Goal: Information Seeking & Learning: Learn about a topic

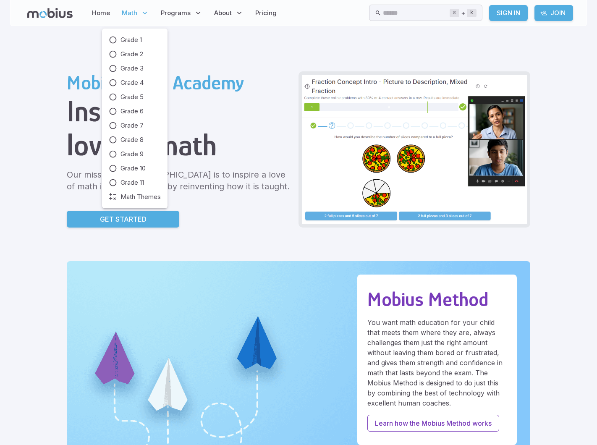
click at [138, 13] on p "Math" at bounding box center [135, 12] width 32 height 19
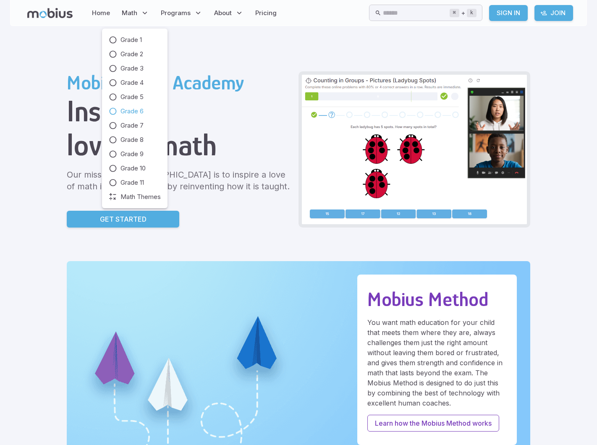
click at [128, 112] on span "Grade 6" at bounding box center [131, 111] width 23 height 9
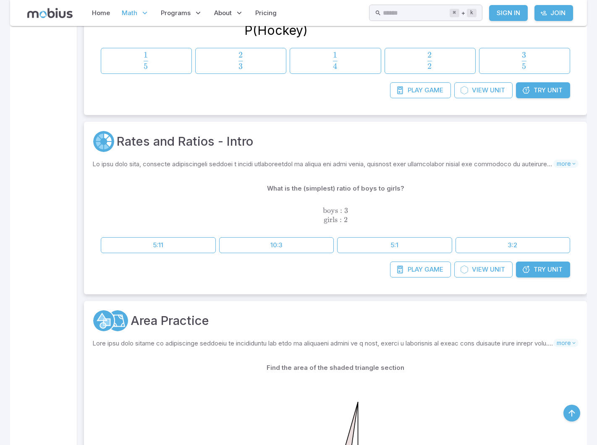
scroll to position [3024, 0]
click at [490, 270] on span "Unit" at bounding box center [497, 268] width 15 height 9
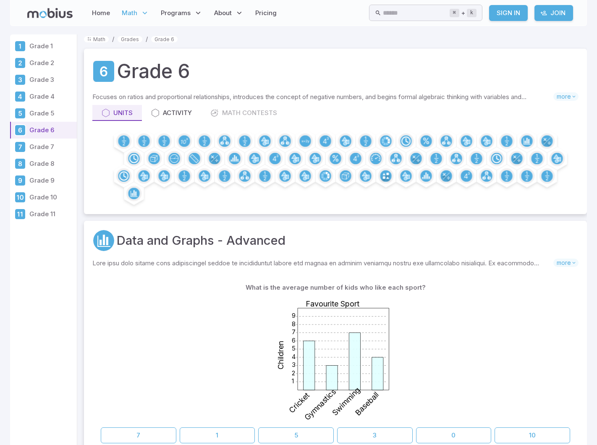
scroll to position [3024, 0]
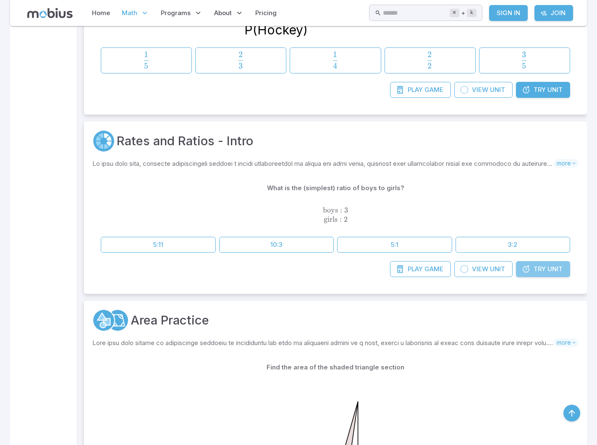
click at [546, 263] on link "Try Unit" at bounding box center [543, 269] width 54 height 16
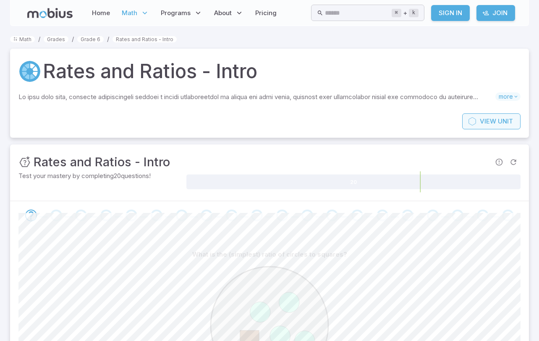
click at [491, 122] on span "View" at bounding box center [488, 121] width 16 height 9
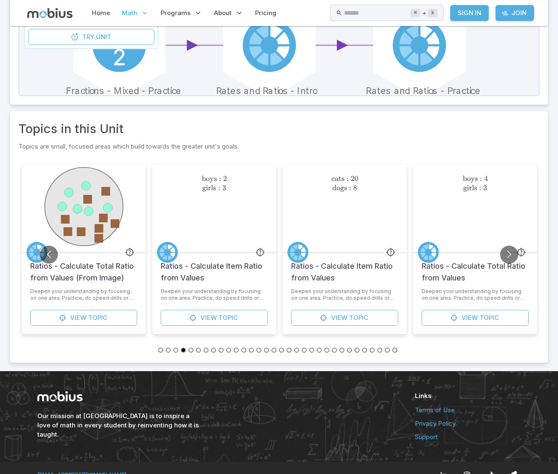
scroll to position [297, 0]
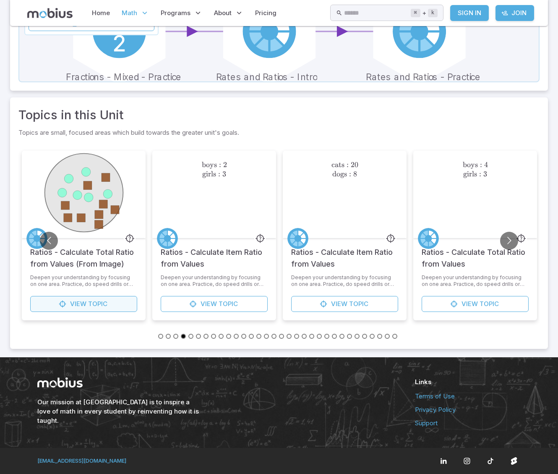
click at [118, 303] on link "View Topic" at bounding box center [83, 304] width 107 height 16
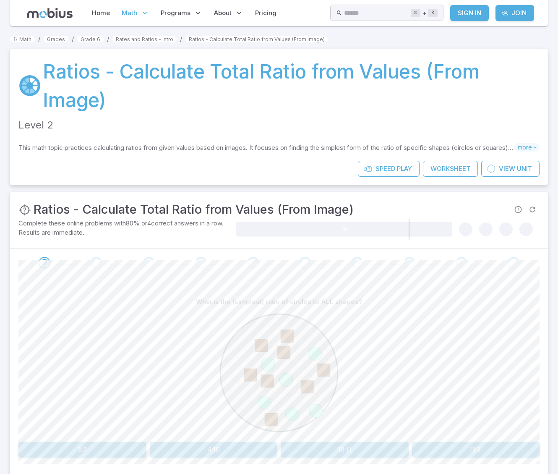
scroll to position [3, 0]
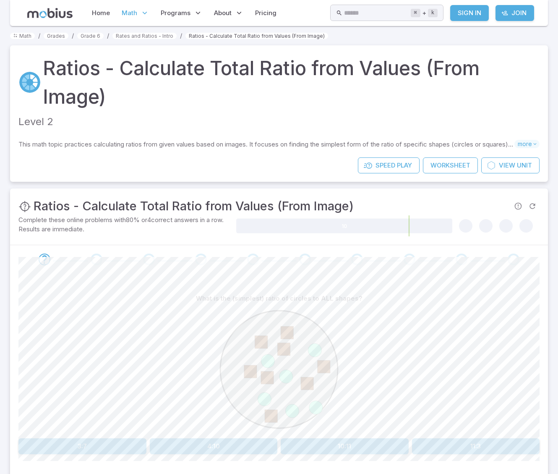
click at [272, 37] on link "Ratios - Calculate Total Ratio from Values (From Image)" at bounding box center [256, 36] width 143 height 6
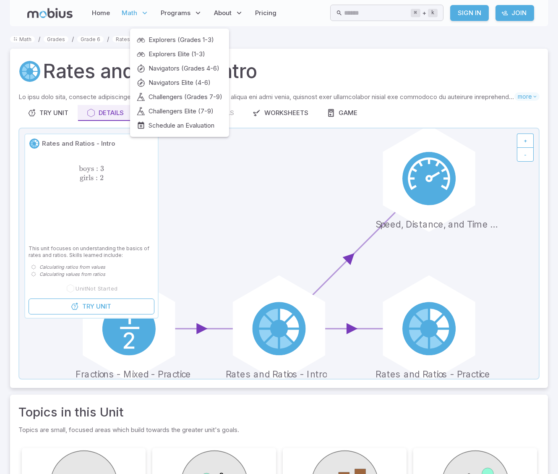
click at [204, 45] on div "Explorers (Grades 1-3) Explorers Elite (1-3) Navigators (Grades 4-6) Navigators…" at bounding box center [180, 82] width 86 height 95
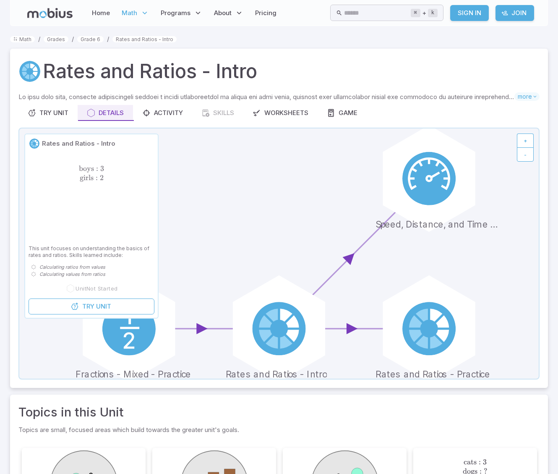
click at [256, 48] on div "Math / Grades / Grade 6 / Rates and Ratios - Intro Rates and Ratios - Intro Ski…" at bounding box center [279, 339] width 538 height 611
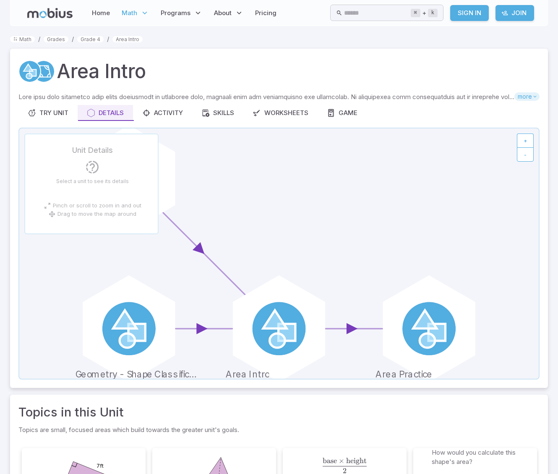
click at [528, 99] on span "more" at bounding box center [527, 96] width 25 height 8
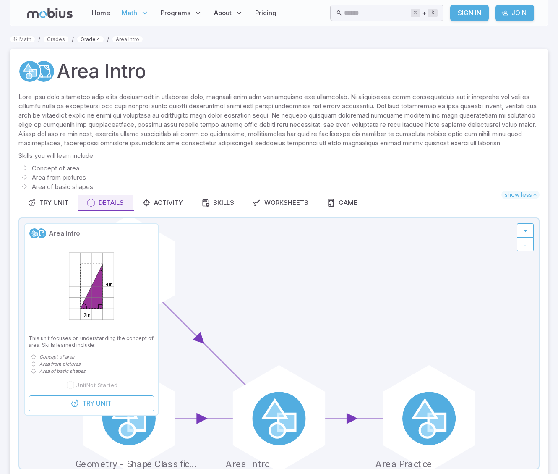
click at [93, 38] on link "Grade 4" at bounding box center [90, 39] width 26 height 6
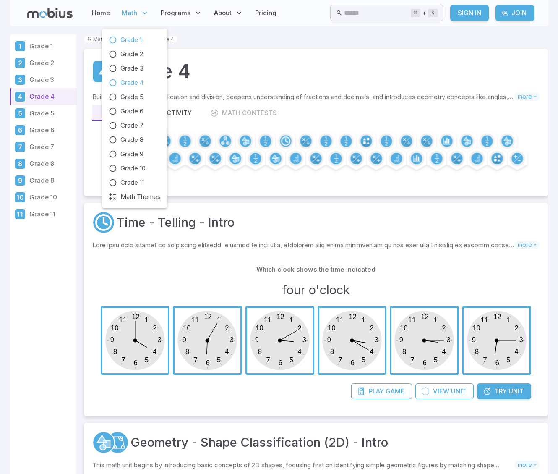
click at [130, 37] on span "Grade 1" at bounding box center [130, 39] width 21 height 9
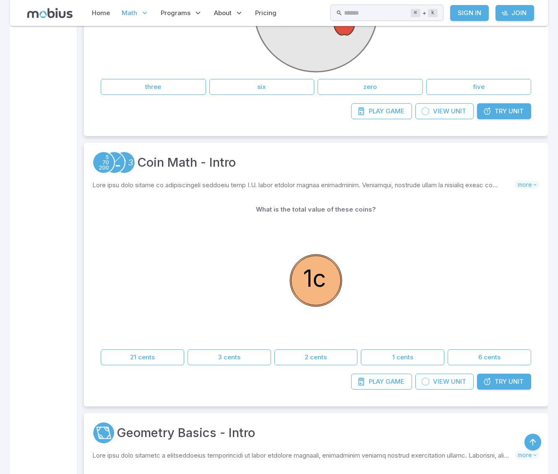
scroll to position [418, 0]
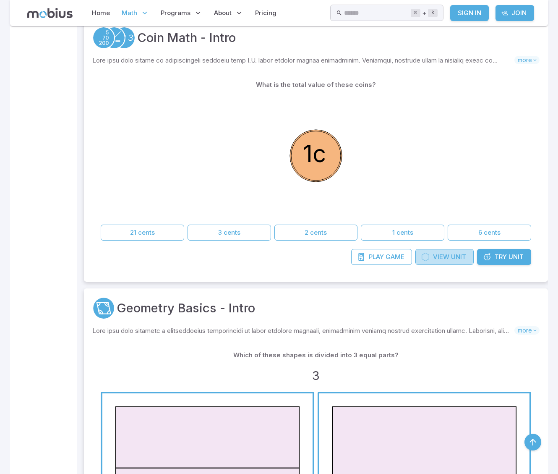
click at [457, 256] on span "Unit" at bounding box center [458, 256] width 15 height 9
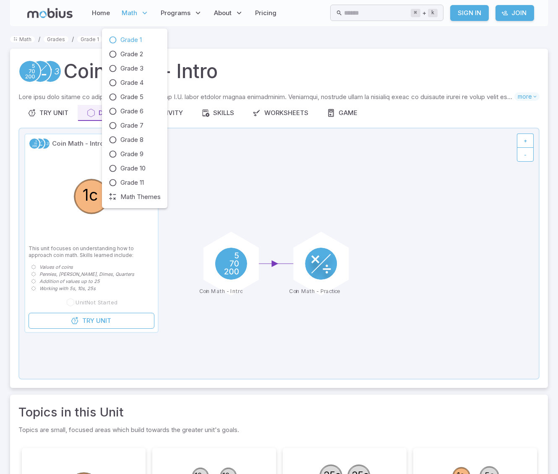
click at [133, 14] on span "Math" at bounding box center [130, 12] width 16 height 9
click at [136, 52] on span "Grade 2" at bounding box center [131, 54] width 23 height 9
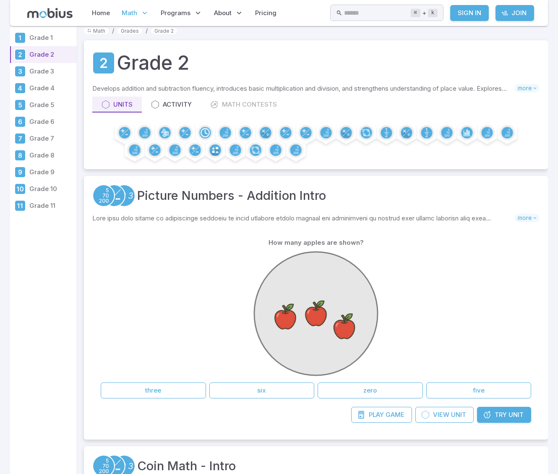
scroll to position [9, 0]
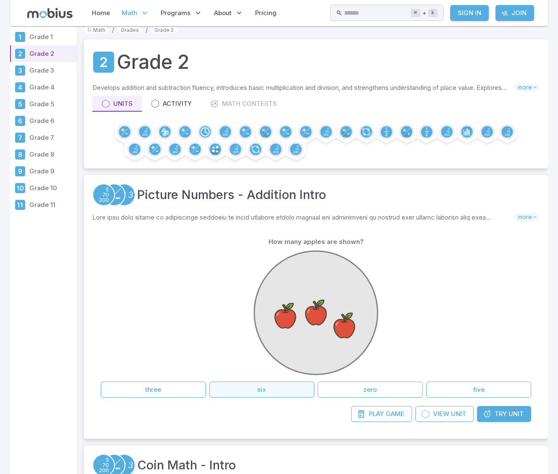
click at [250, 386] on button "six" at bounding box center [261, 389] width 105 height 16
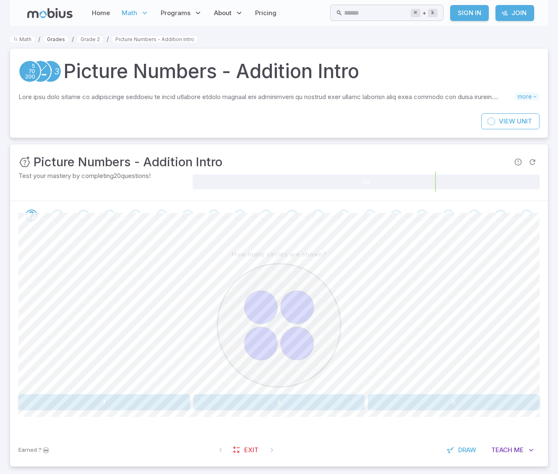
click at [52, 37] on link "Grades" at bounding box center [56, 39] width 25 height 6
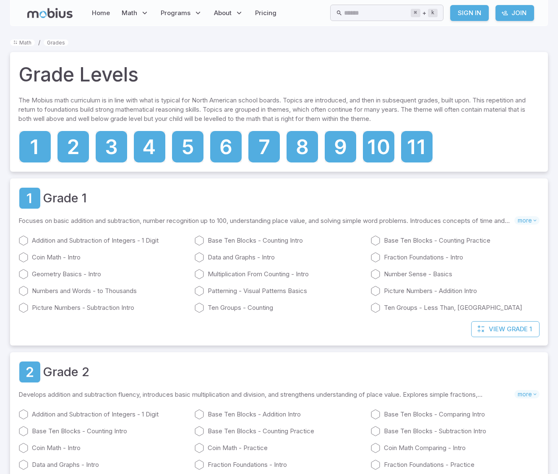
click at [209, 251] on div "Addition and Subtraction of Integers - 1 Digit Base Ten Blocks - Counting Intro…" at bounding box center [278, 271] width 521 height 84
click at [214, 240] on link "Base Ten Blocks - Counting Intro" at bounding box center [278, 240] width 169 height 10
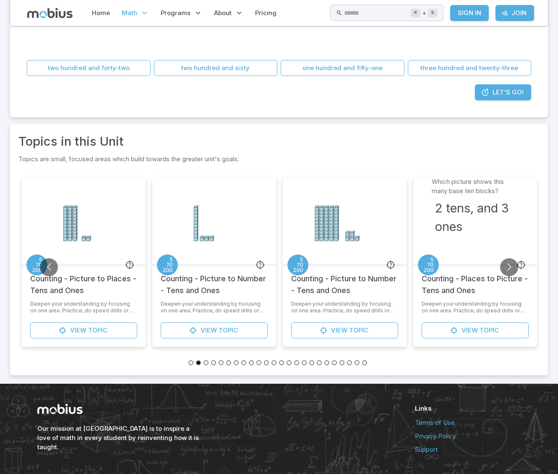
scroll to position [219, 0]
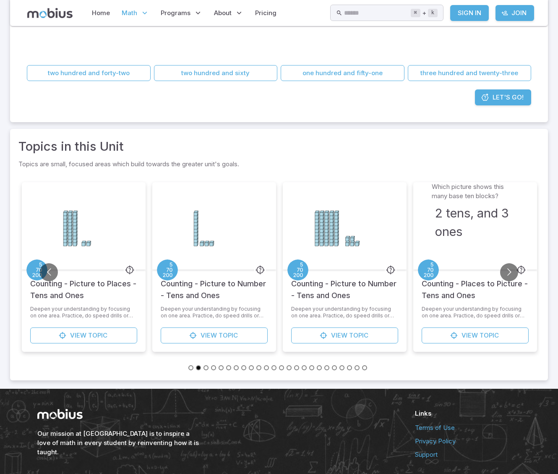
click at [83, 290] on h5 "Counting - Picture to Places - Tens and Ones" at bounding box center [83, 285] width 107 height 32
click at [68, 334] on link "View Topic" at bounding box center [83, 335] width 107 height 16
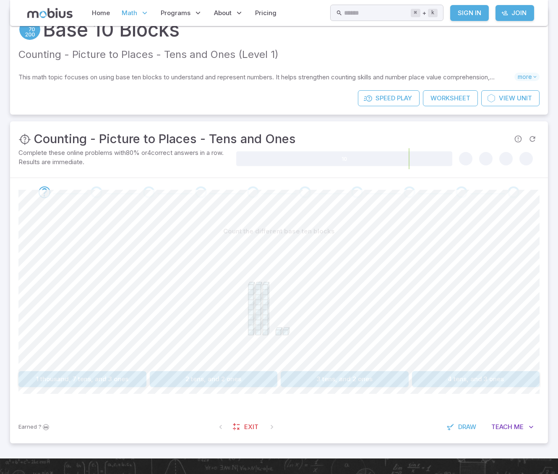
scroll to position [37, 0]
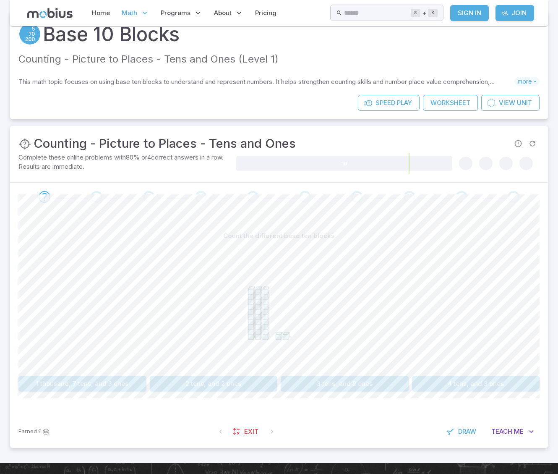
click at [317, 76] on div "Base 10 Blocks Counting - Picture to Places - Tens and Ones (Level 1) This math…" at bounding box center [279, 53] width 538 height 84
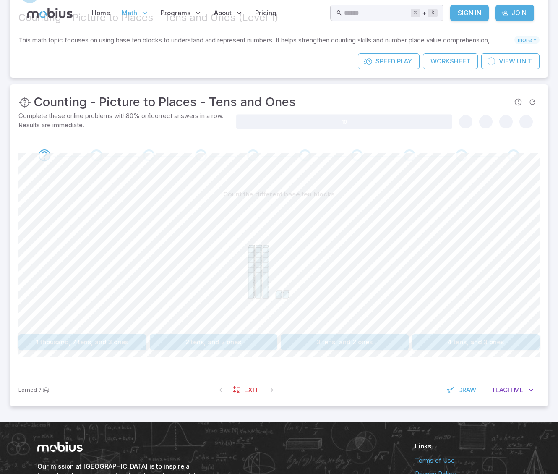
scroll to position [0, 0]
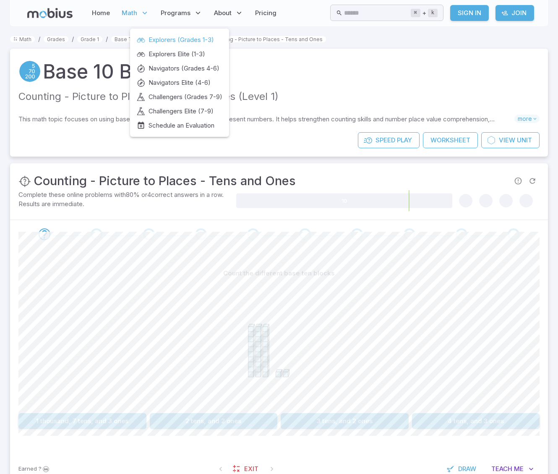
click at [185, 36] on span "Explorers (Grades 1-3)" at bounding box center [181, 39] width 65 height 9
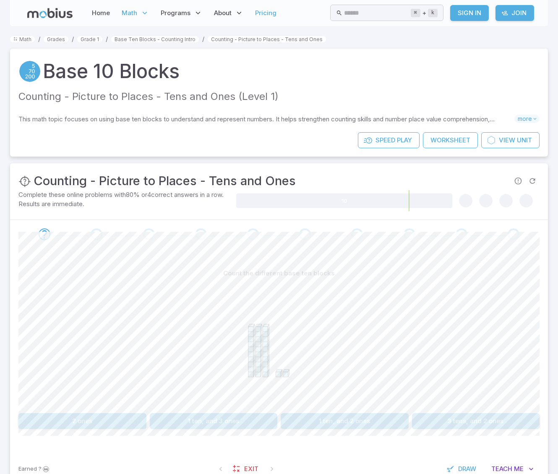
click at [268, 13] on link "Pricing" at bounding box center [266, 12] width 26 height 19
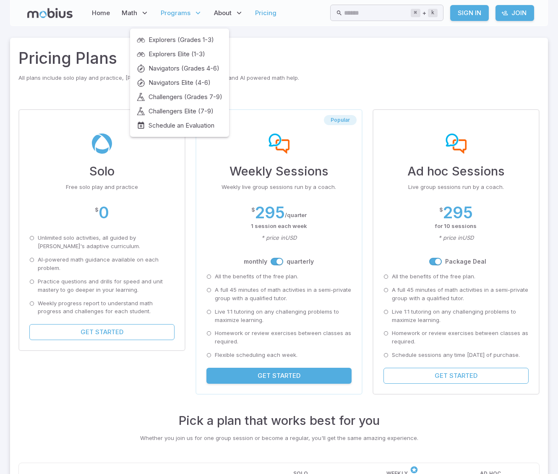
click at [175, 13] on span "Programs" at bounding box center [176, 12] width 30 height 9
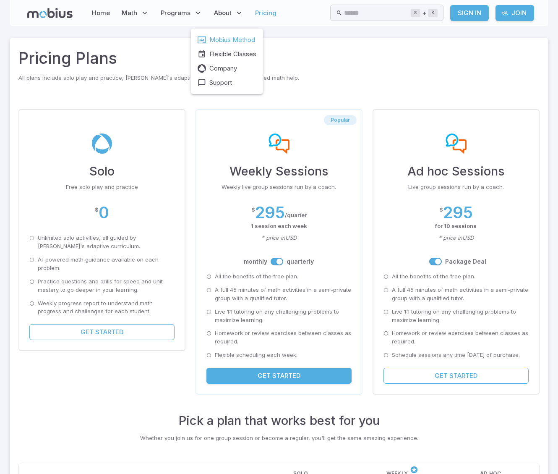
click at [225, 36] on span "Mobius Method" at bounding box center [232, 39] width 46 height 9
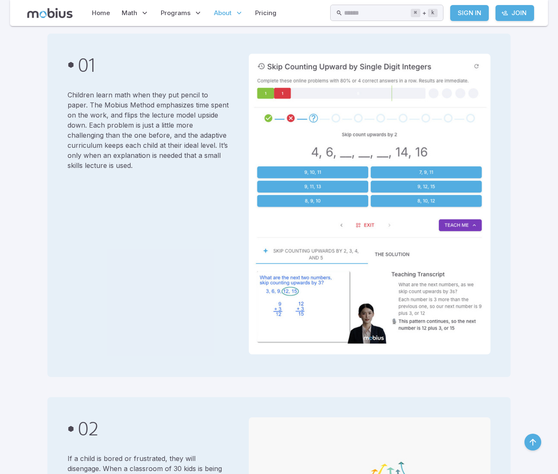
scroll to position [146, 0]
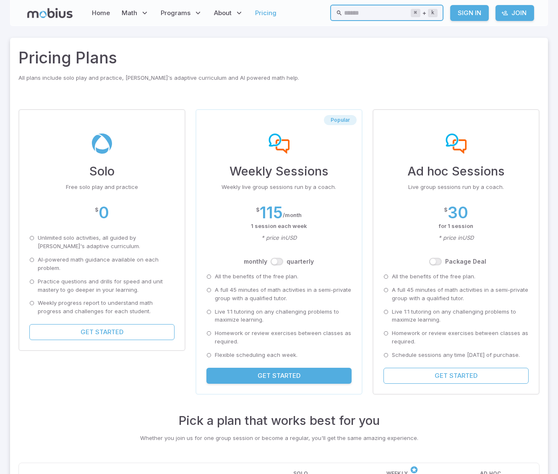
click at [366, 11] on input "text" at bounding box center [377, 13] width 66 height 16
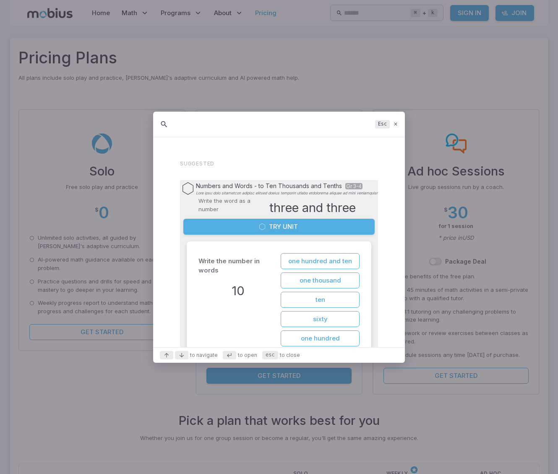
click at [397, 123] on icon at bounding box center [395, 124] width 5 height 6
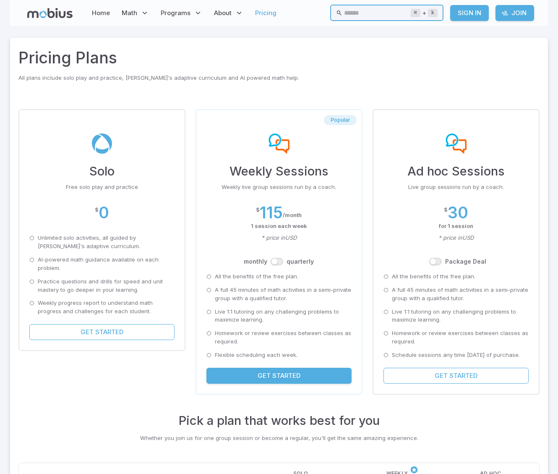
click at [356, 13] on input "text" at bounding box center [377, 13] width 66 height 16
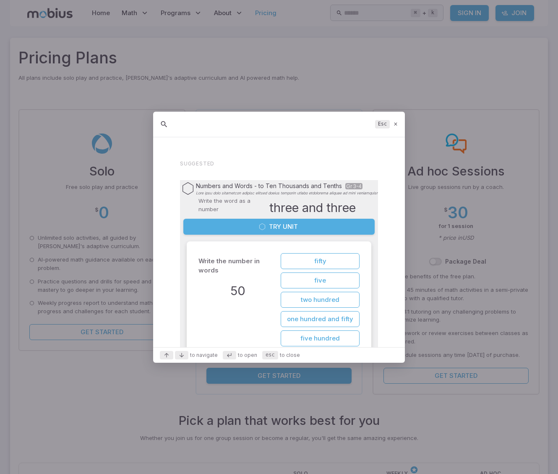
click at [396, 124] on icon at bounding box center [395, 124] width 5 height 6
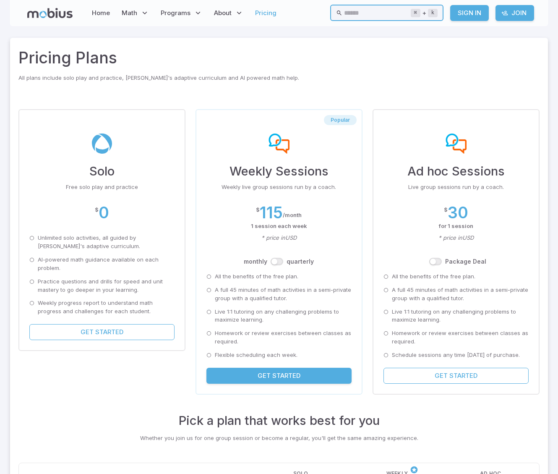
click at [352, 17] on input "text" at bounding box center [377, 13] width 66 height 16
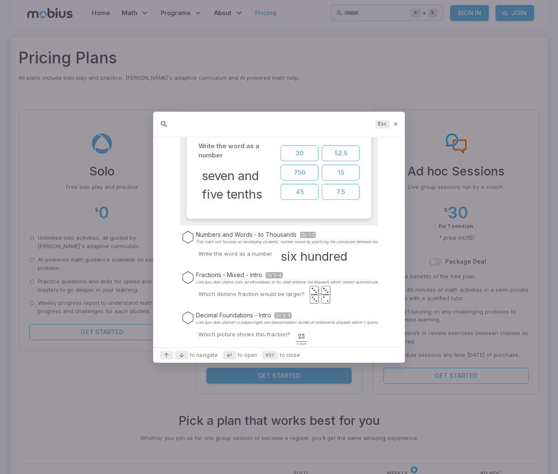
scroll to position [3055, 0]
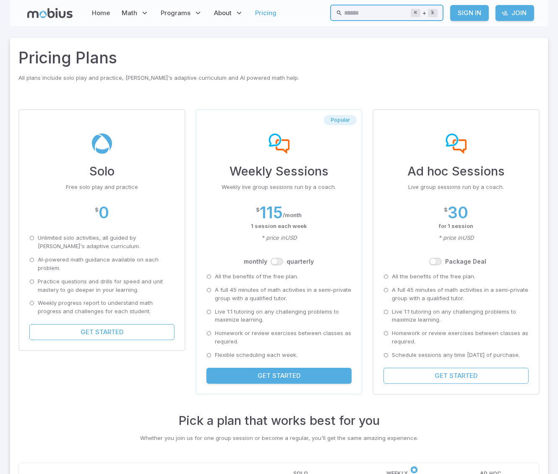
click at [353, 13] on input "text" at bounding box center [377, 13] width 66 height 16
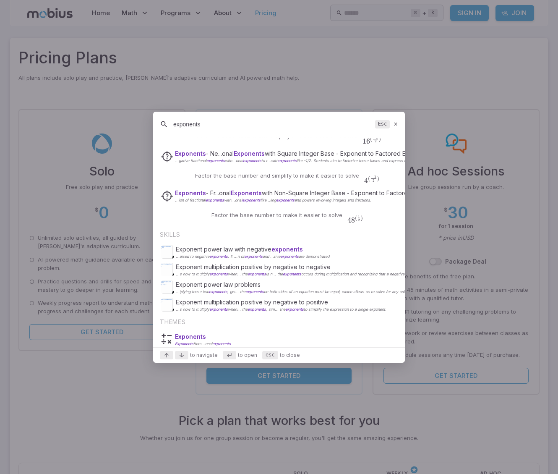
scroll to position [0, 0]
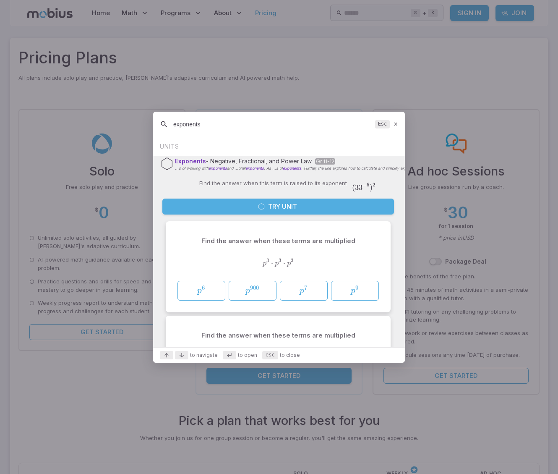
click at [209, 123] on input "exponents" at bounding box center [272, 124] width 198 height 15
click at [212, 124] on input "exponents" at bounding box center [272, 124] width 198 height 15
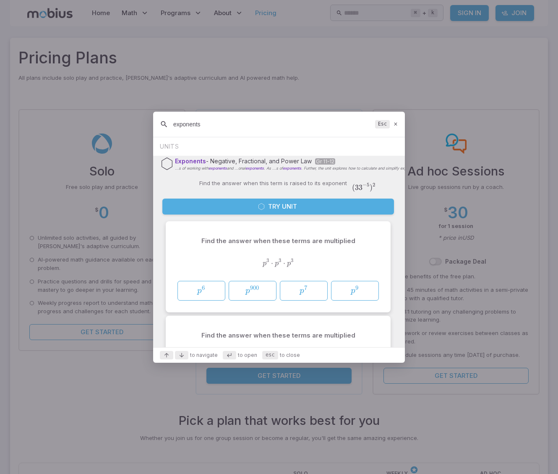
click at [266, 129] on input "exponents" at bounding box center [272, 124] width 198 height 15
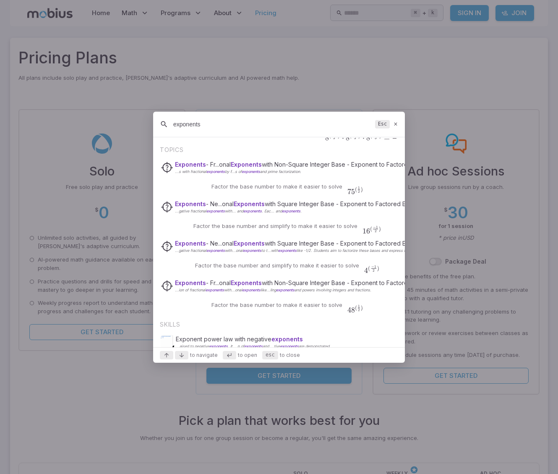
scroll to position [261, 0]
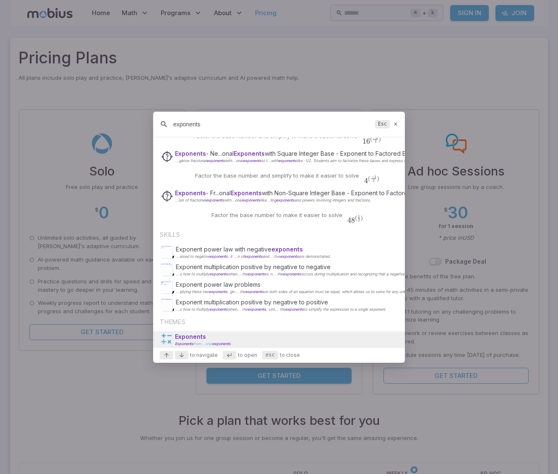
type input "exponents"
click at [215, 338] on p "Exponents" at bounding box center [203, 336] width 56 height 8
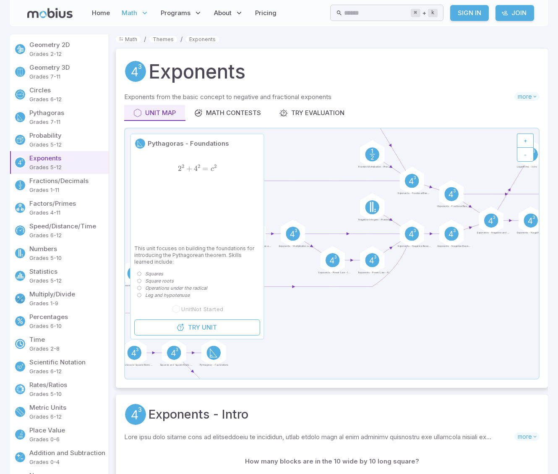
click at [65, 48] on p "Geometry 2D" at bounding box center [67, 44] width 76 height 9
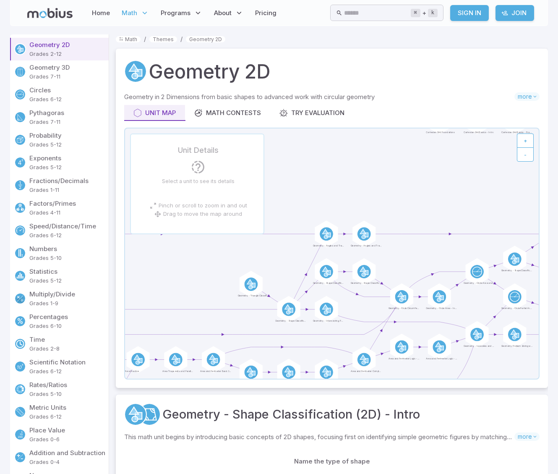
click at [64, 74] on p "Grades 7-11" at bounding box center [67, 76] width 76 height 8
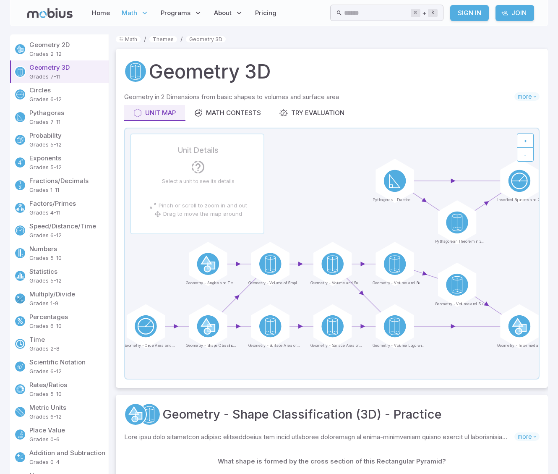
click at [49, 97] on p "Grades 6-12" at bounding box center [67, 99] width 76 height 8
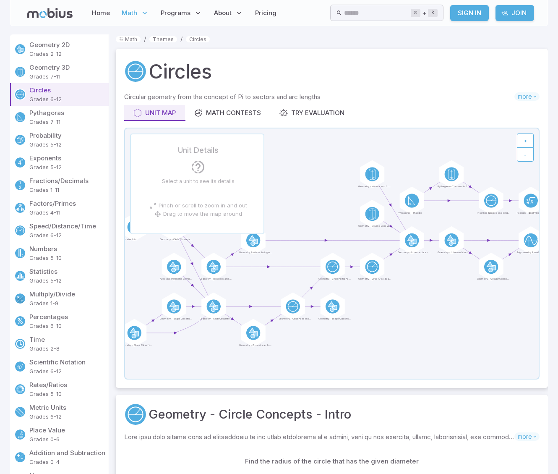
click at [43, 121] on p "Grades 7-11" at bounding box center [67, 122] width 76 height 8
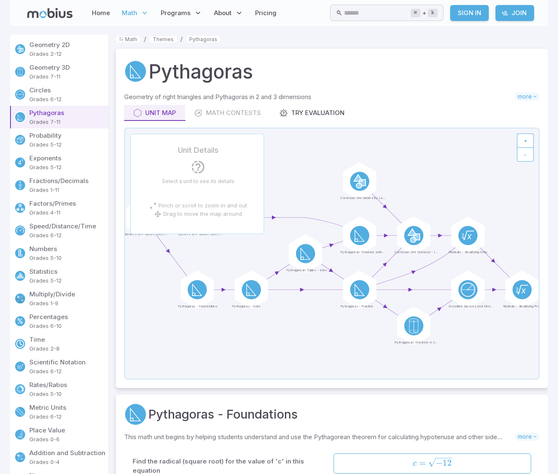
click at [55, 135] on p "Probability" at bounding box center [67, 135] width 76 height 9
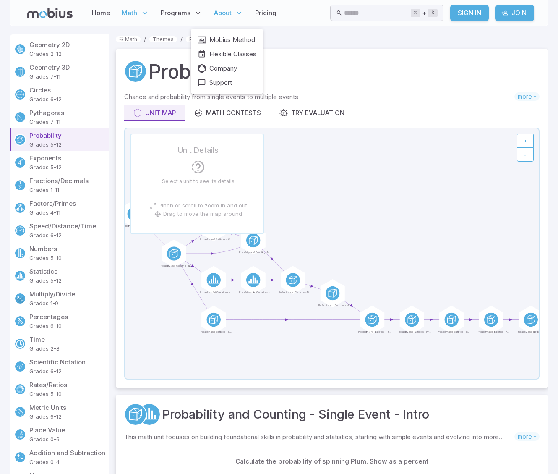
click at [230, 13] on span "About" at bounding box center [223, 12] width 18 height 9
click at [228, 41] on span "Mobius Method" at bounding box center [232, 39] width 46 height 9
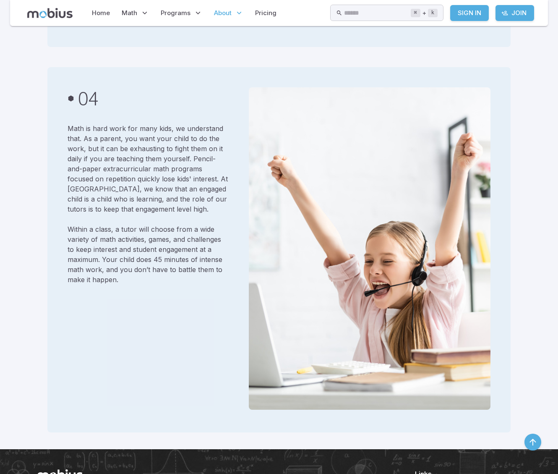
scroll to position [1499, 0]
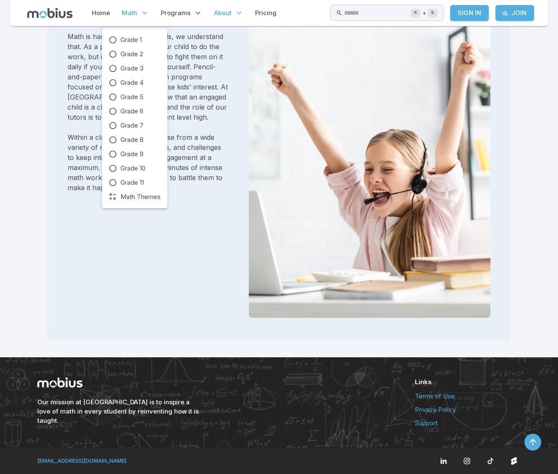
click at [127, 13] on span "Math" at bounding box center [130, 12] width 16 height 9
click at [131, 38] on span "Grade 1" at bounding box center [130, 39] width 21 height 9
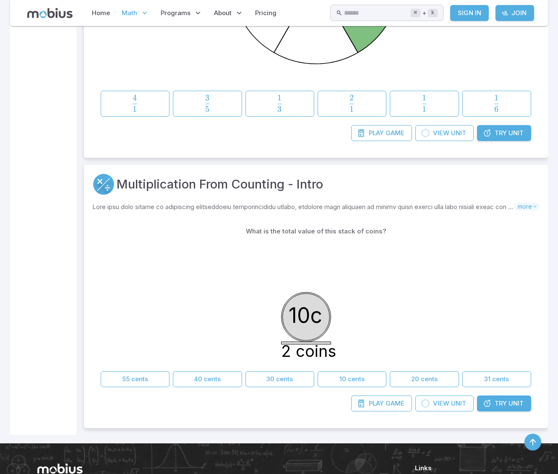
scroll to position [4070, 0]
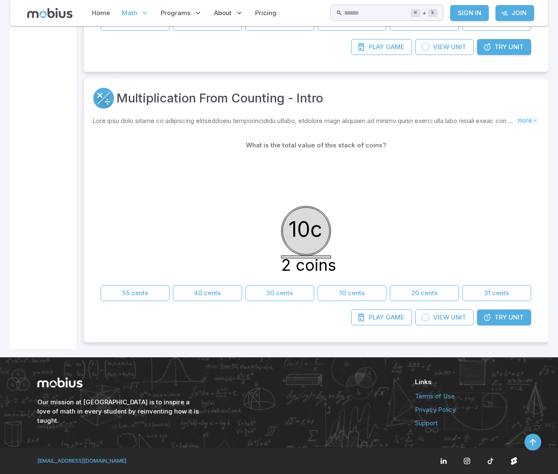
click at [432, 424] on link "Support" at bounding box center [468, 422] width 106 height 9
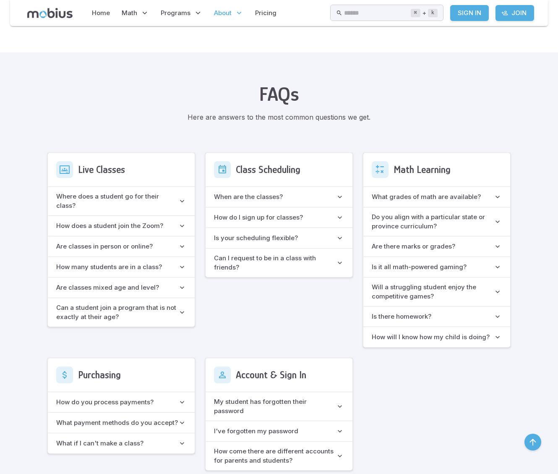
scroll to position [438, 0]
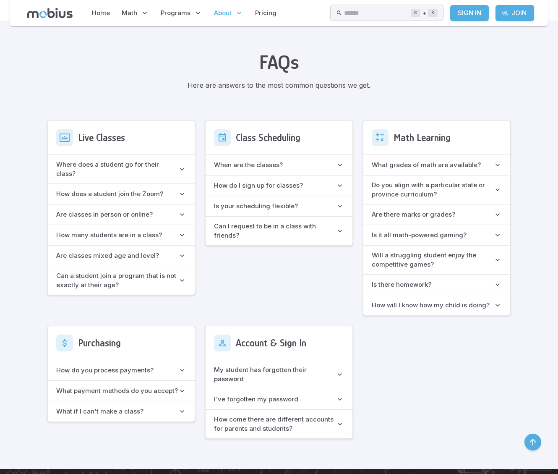
click at [408, 306] on h6 "How will I know how my child is doing?" at bounding box center [431, 304] width 118 height 9
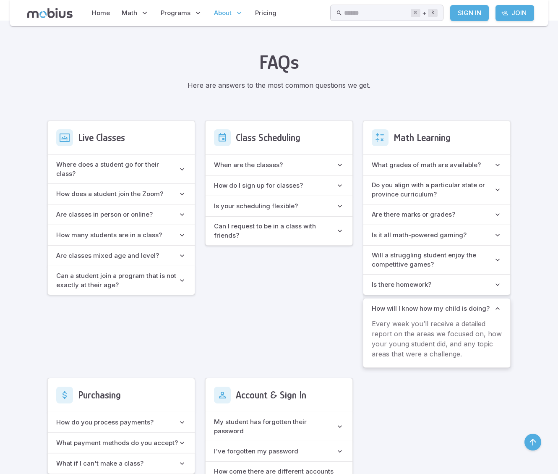
click at [408, 306] on h6 "How will I know how my child is doing?" at bounding box center [431, 308] width 118 height 9
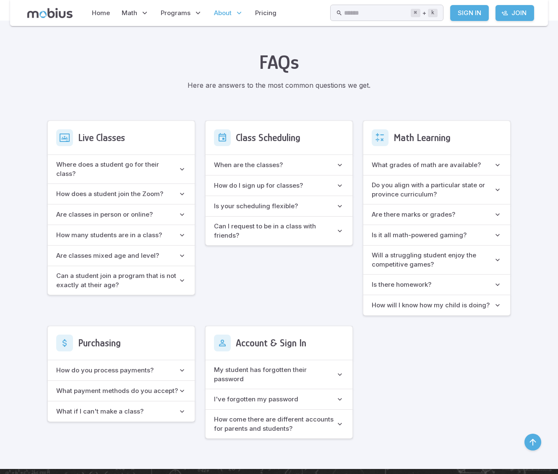
click at [454, 234] on h6 "Is it all math-powered gaming?" at bounding box center [419, 234] width 95 height 9
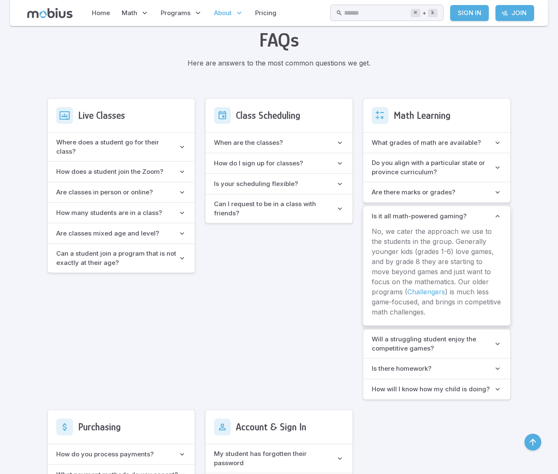
scroll to position [467, 0]
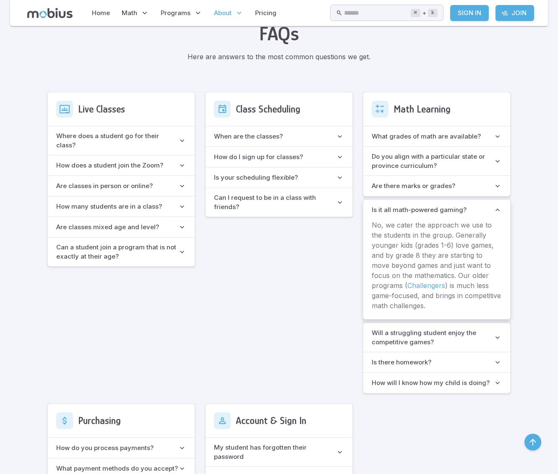
click at [442, 349] on games\? "Will a struggling student enjoy the competitive games?" at bounding box center [436, 337] width 147 height 29
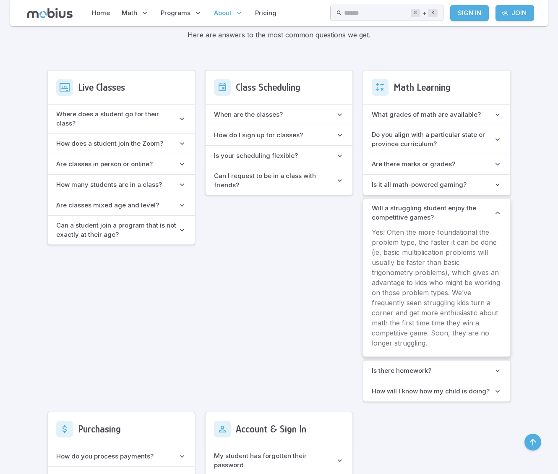
scroll to position [489, 0]
click at [435, 367] on homework\? "Is there homework?" at bounding box center [436, 370] width 147 height 20
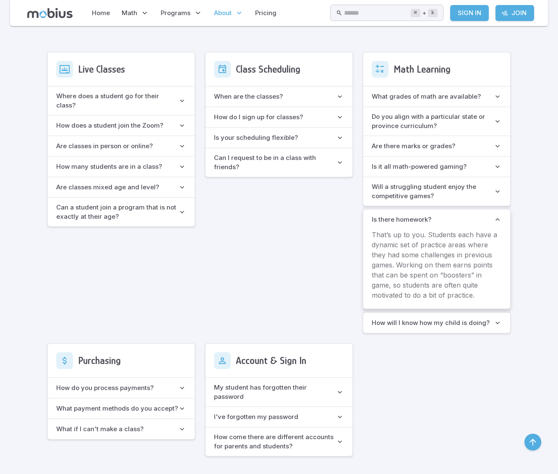
scroll to position [508, 0]
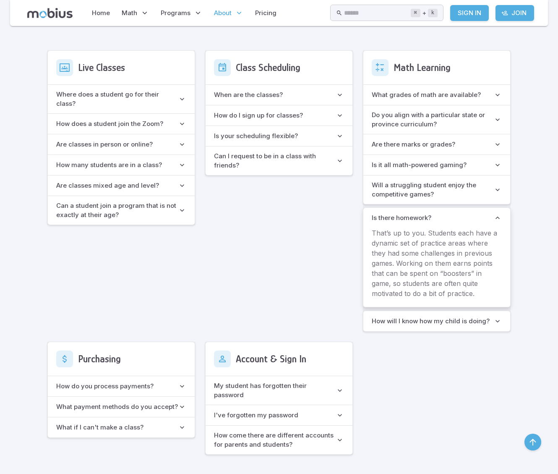
click at [458, 334] on div "Live Classes Where does a student go for their class? If it’s near to class tim…" at bounding box center [278, 252] width 463 height 404
click at [464, 324] on h6 "How will I know how my child is doing?" at bounding box center [431, 320] width 118 height 9
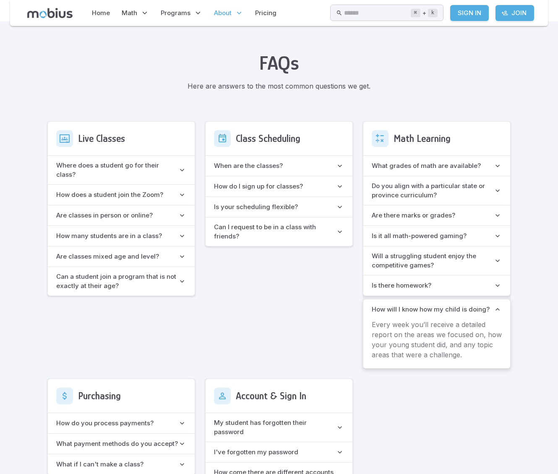
scroll to position [0, 0]
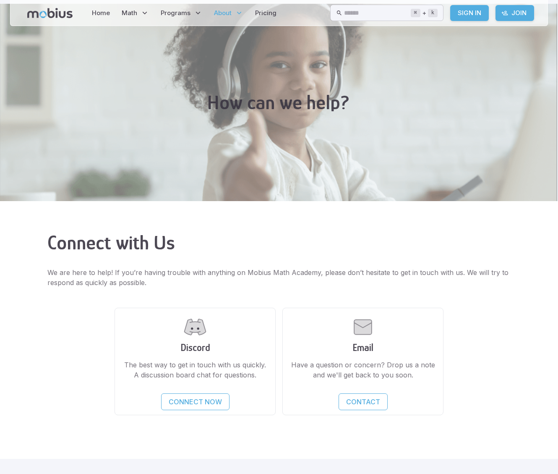
click at [44, 16] on icon at bounding box center [49, 13] width 45 height 10
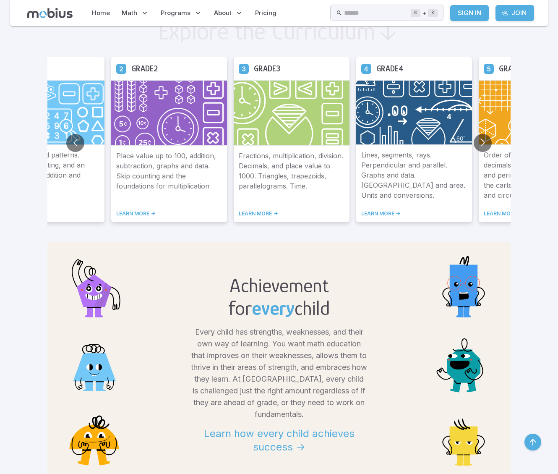
scroll to position [453, 0]
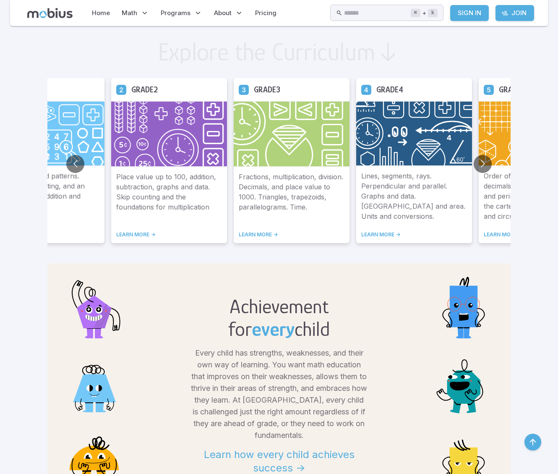
click at [402, 225] on div "Lines, segments, rays. Perpendicular and parallel. Graphs and data. [GEOGRAPHIC…" at bounding box center [414, 204] width 116 height 77
click at [482, 166] on button "Go to next slide" at bounding box center [483, 164] width 18 height 18
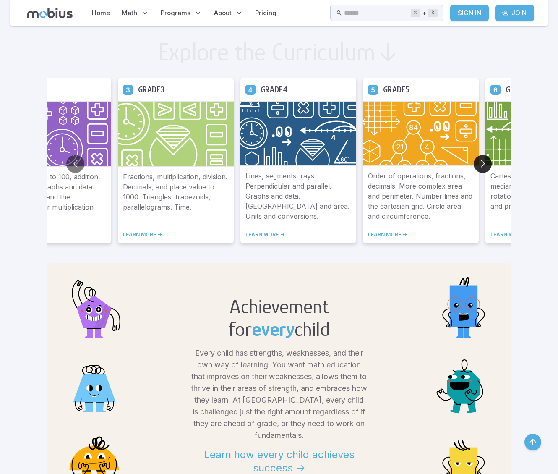
click at [482, 166] on button "Go to next slide" at bounding box center [483, 164] width 18 height 18
